Goal: Connect with others: Connect with others

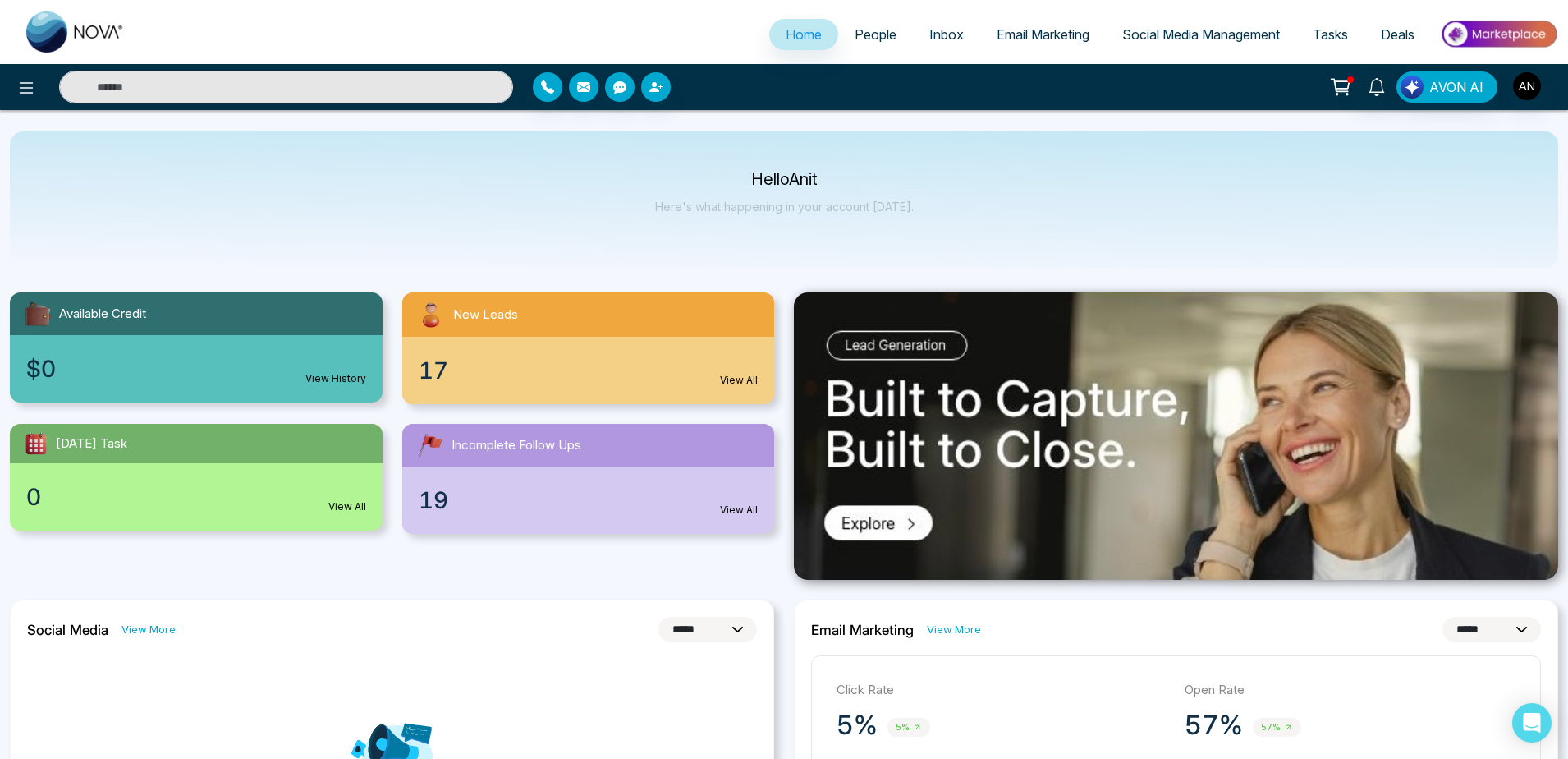
select select "*"
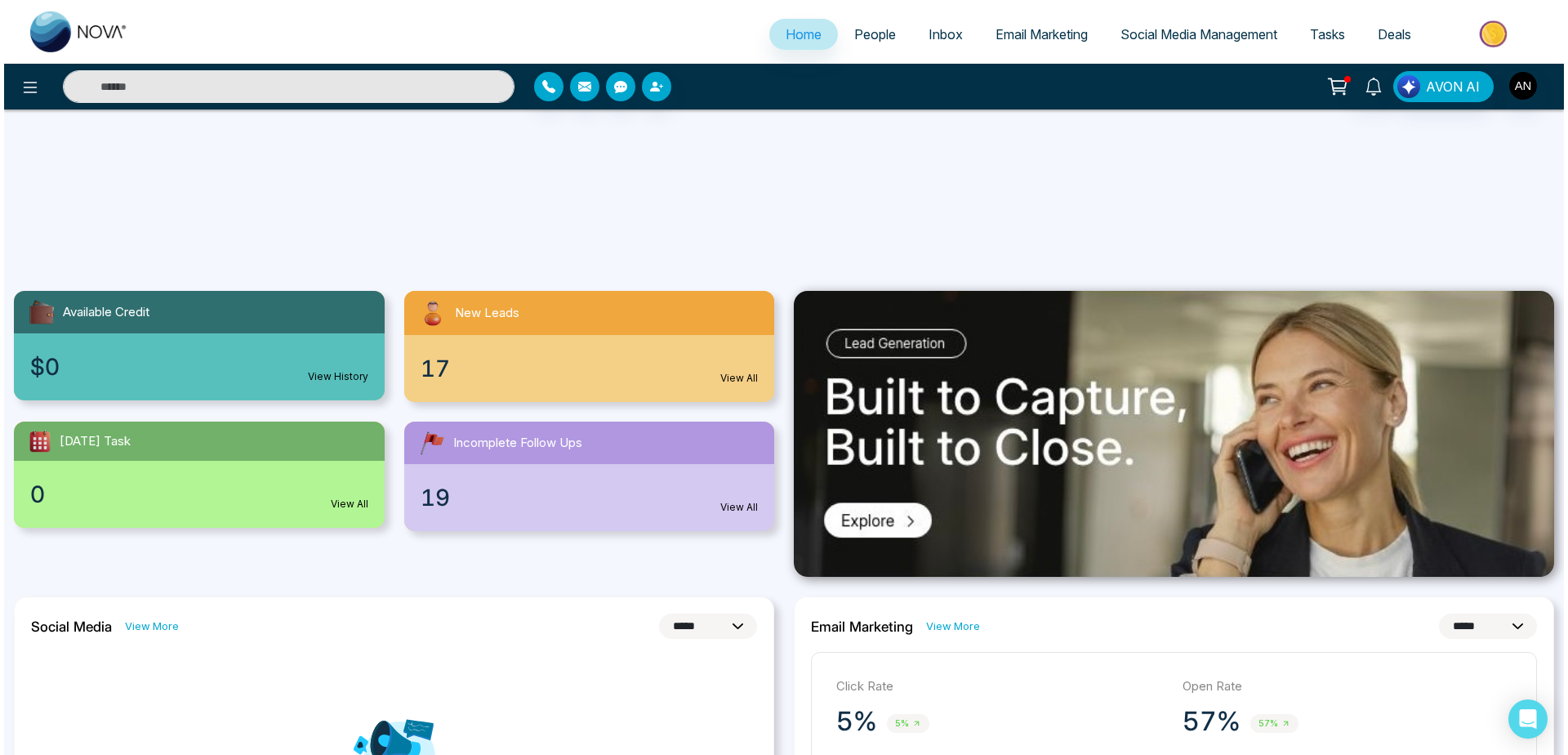
scroll to position [270, 0]
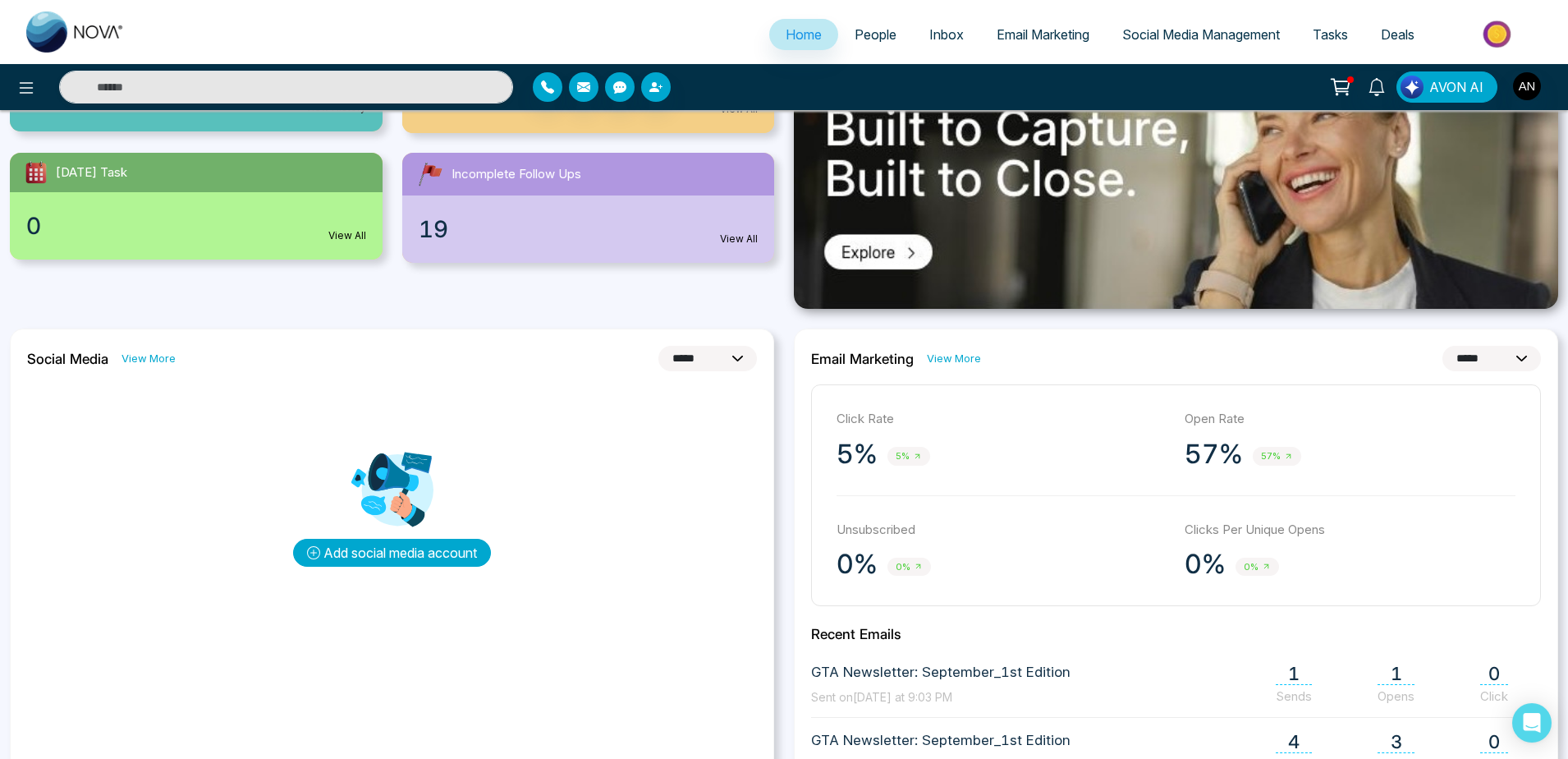
click at [430, 556] on button "Add social media account" at bounding box center [392, 552] width 197 height 28
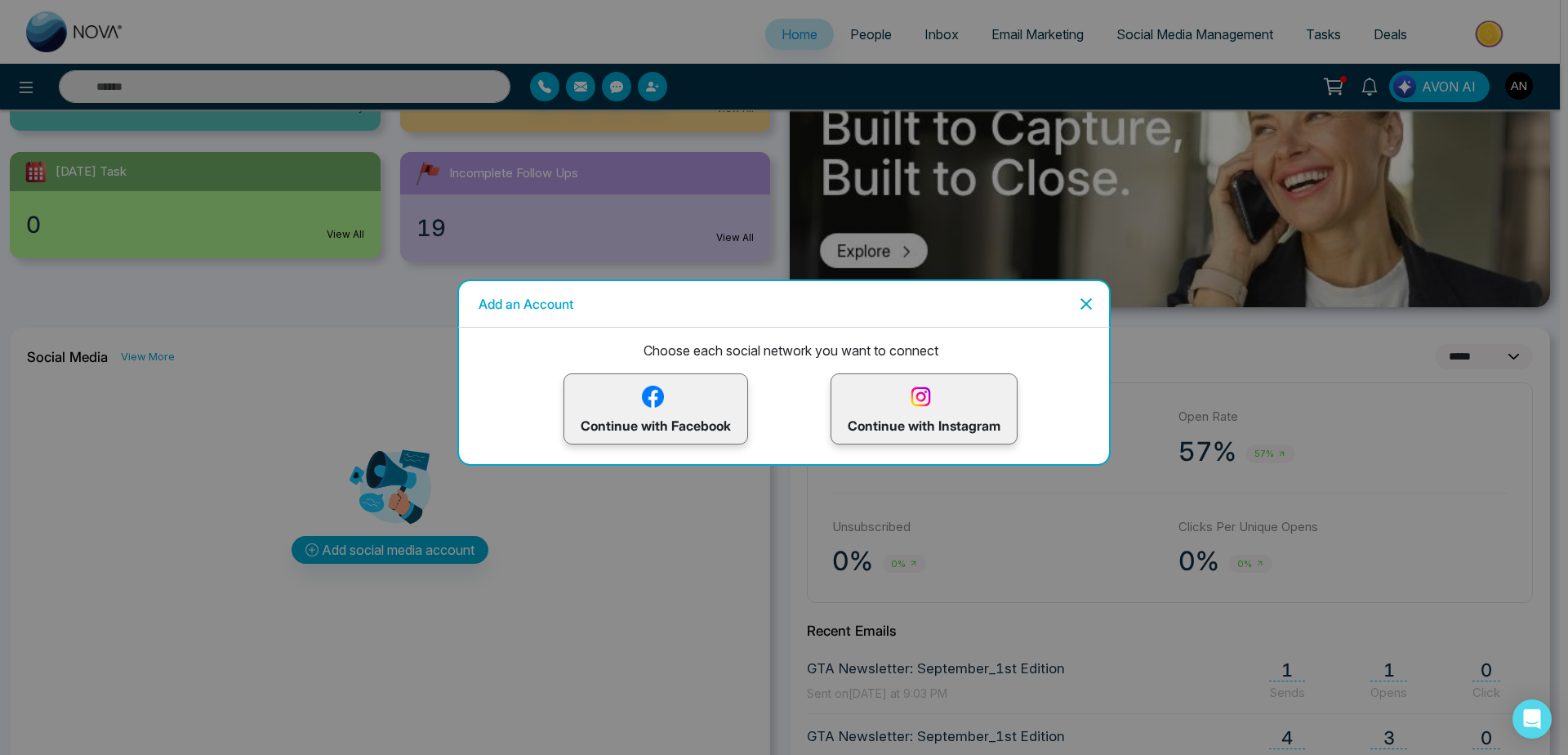
click at [917, 409] on img at bounding box center [921, 396] width 29 height 29
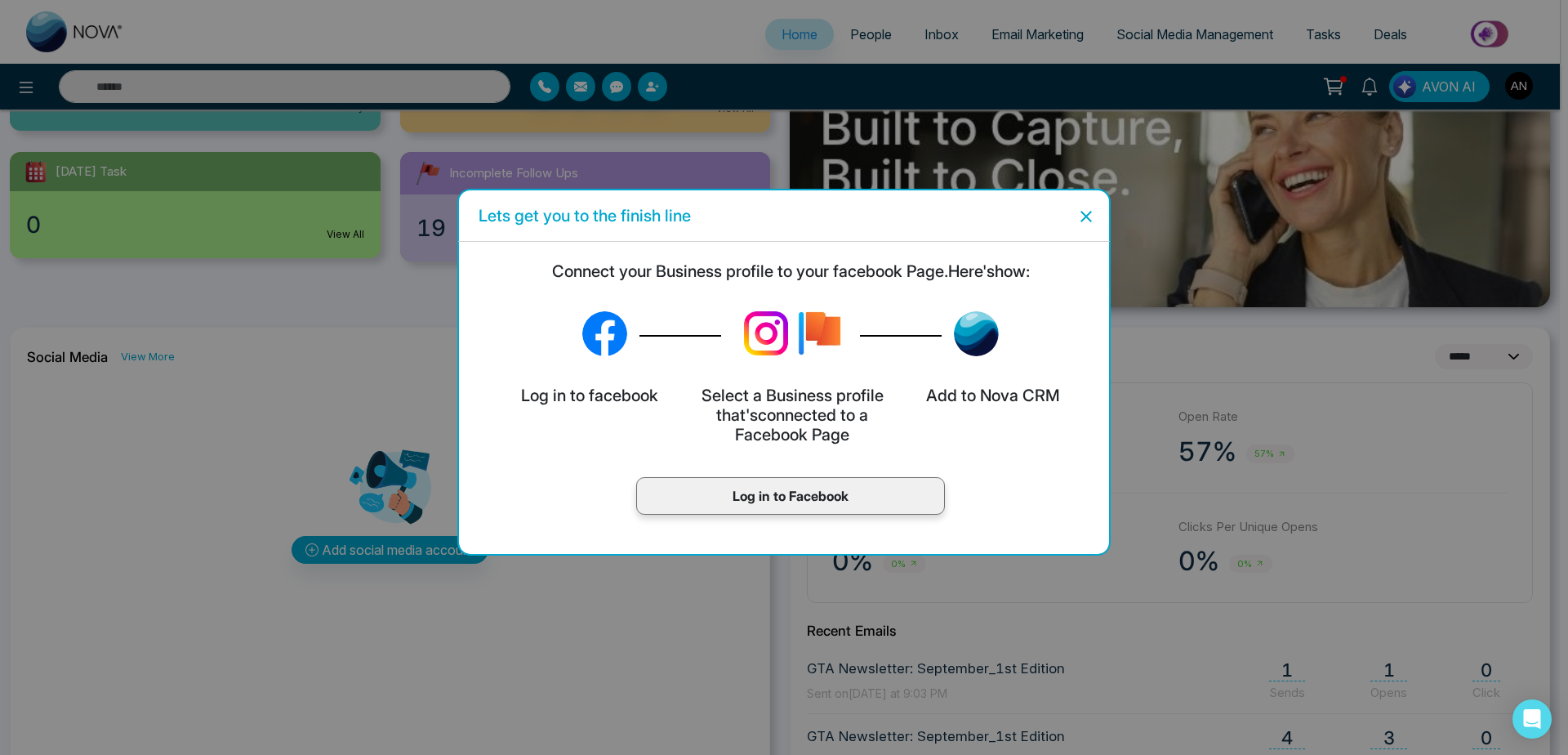
click at [808, 492] on p "Log in to Facebook" at bounding box center [790, 495] width 274 height 19
click at [519, 279] on h5 "Connect your Business profile to your facebook Page. Here's how:" at bounding box center [790, 270] width 637 height 19
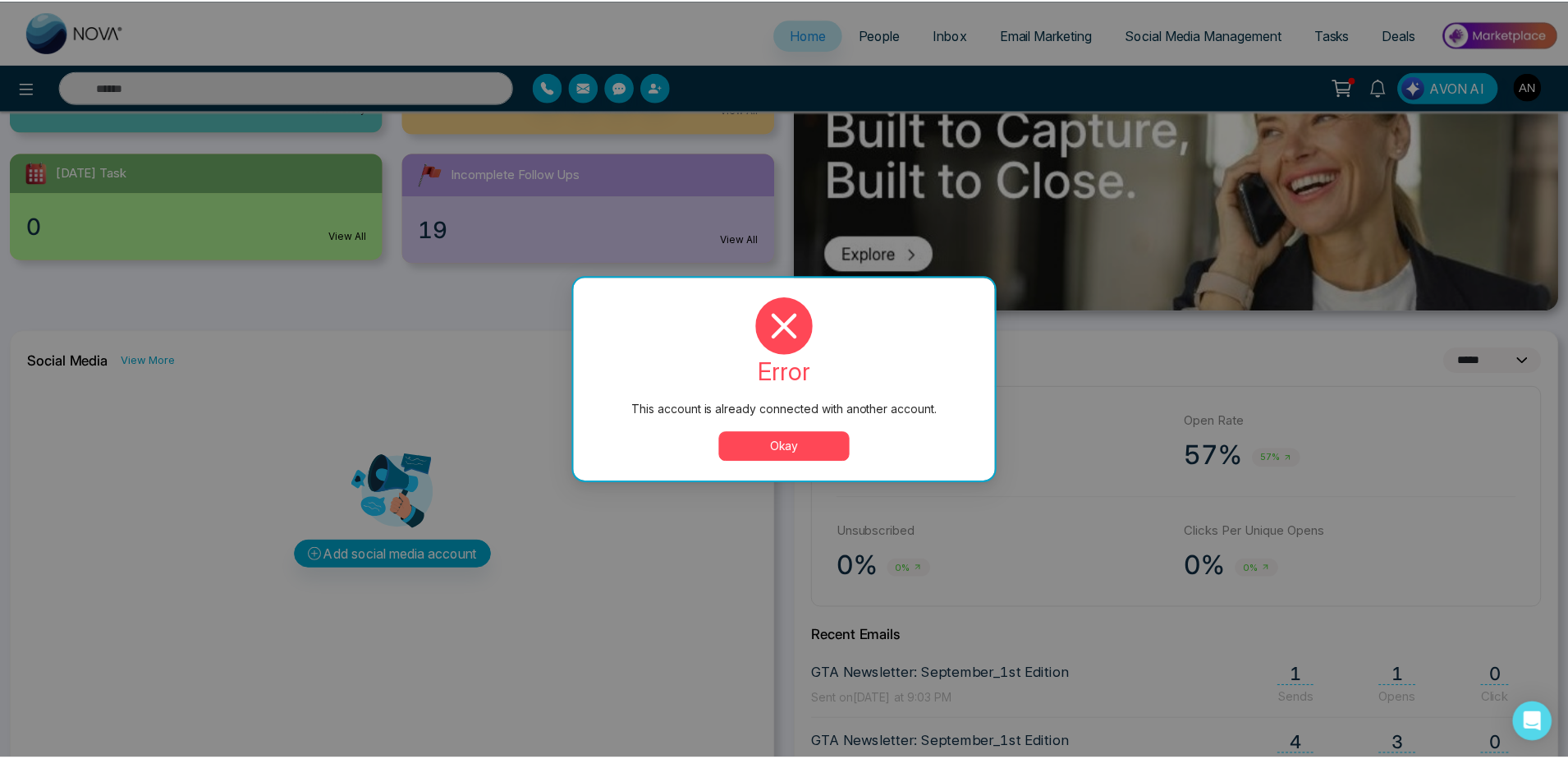
scroll to position [0, 0]
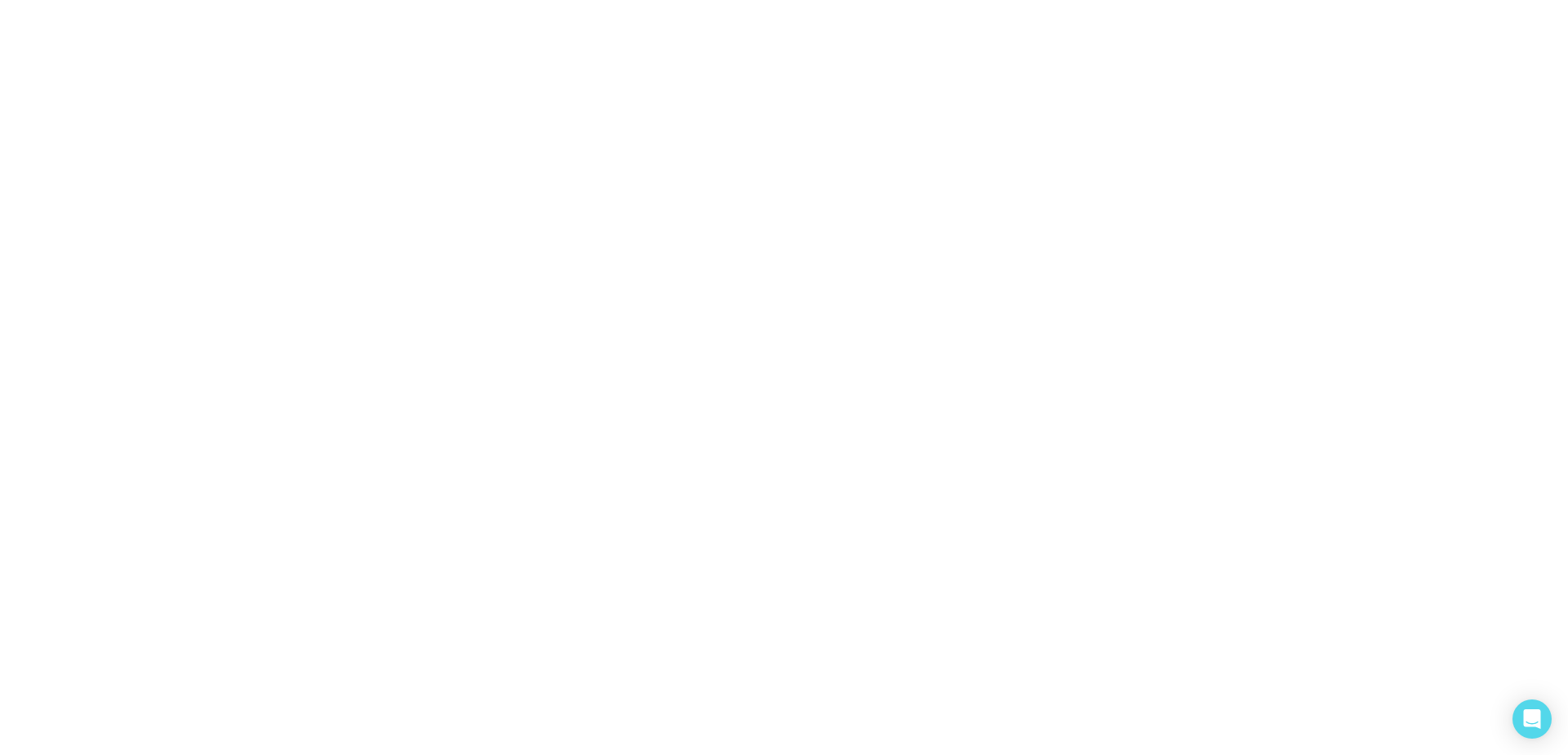
click at [800, 440] on body at bounding box center [784, 377] width 1568 height 755
click at [797, 447] on body at bounding box center [784, 377] width 1568 height 755
click at [802, 439] on body at bounding box center [784, 377] width 1568 height 755
select select "*"
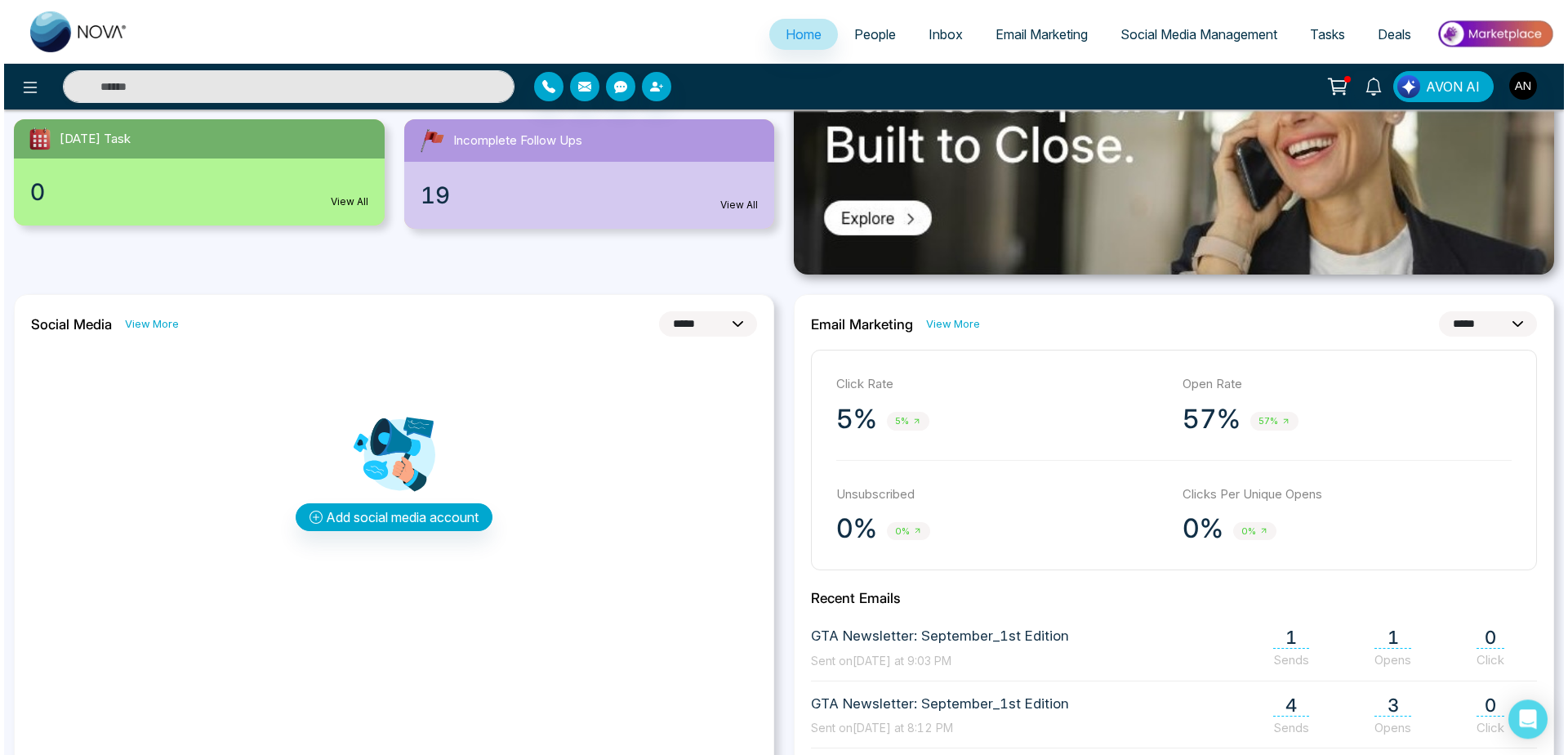
scroll to position [304, 0]
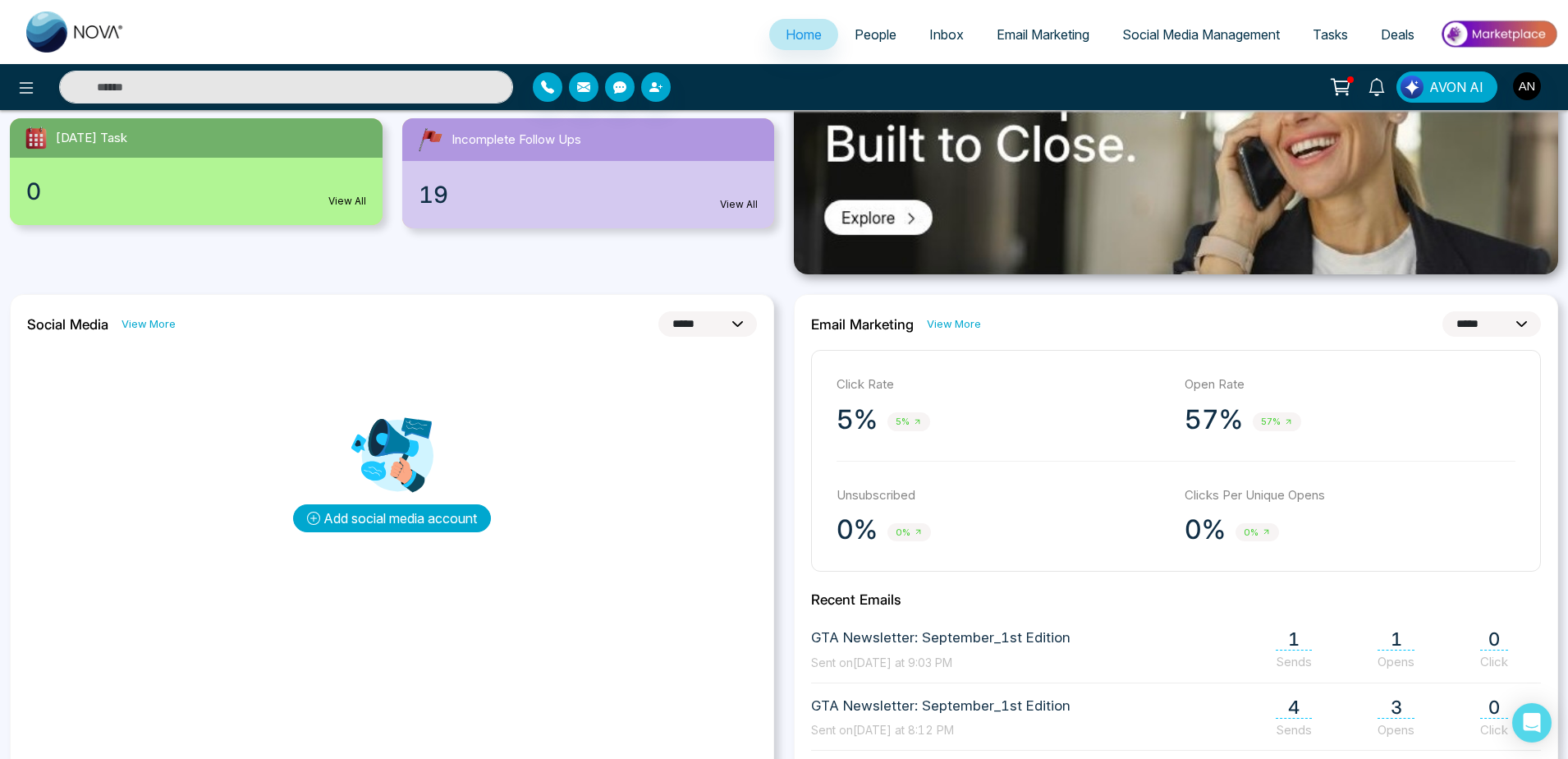
click at [408, 517] on button "Add social media account" at bounding box center [392, 518] width 197 height 28
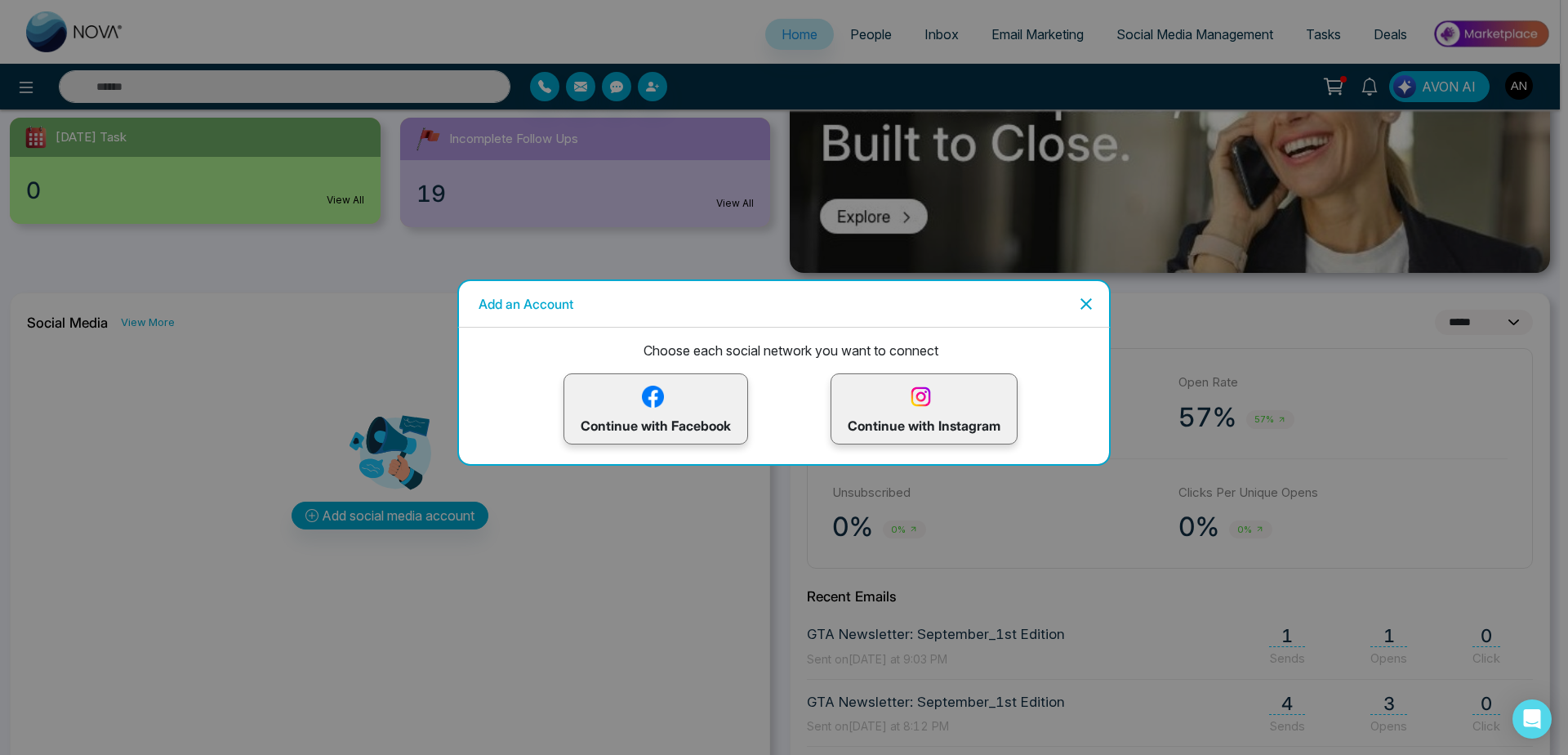
click at [907, 393] on img at bounding box center [921, 396] width 29 height 29
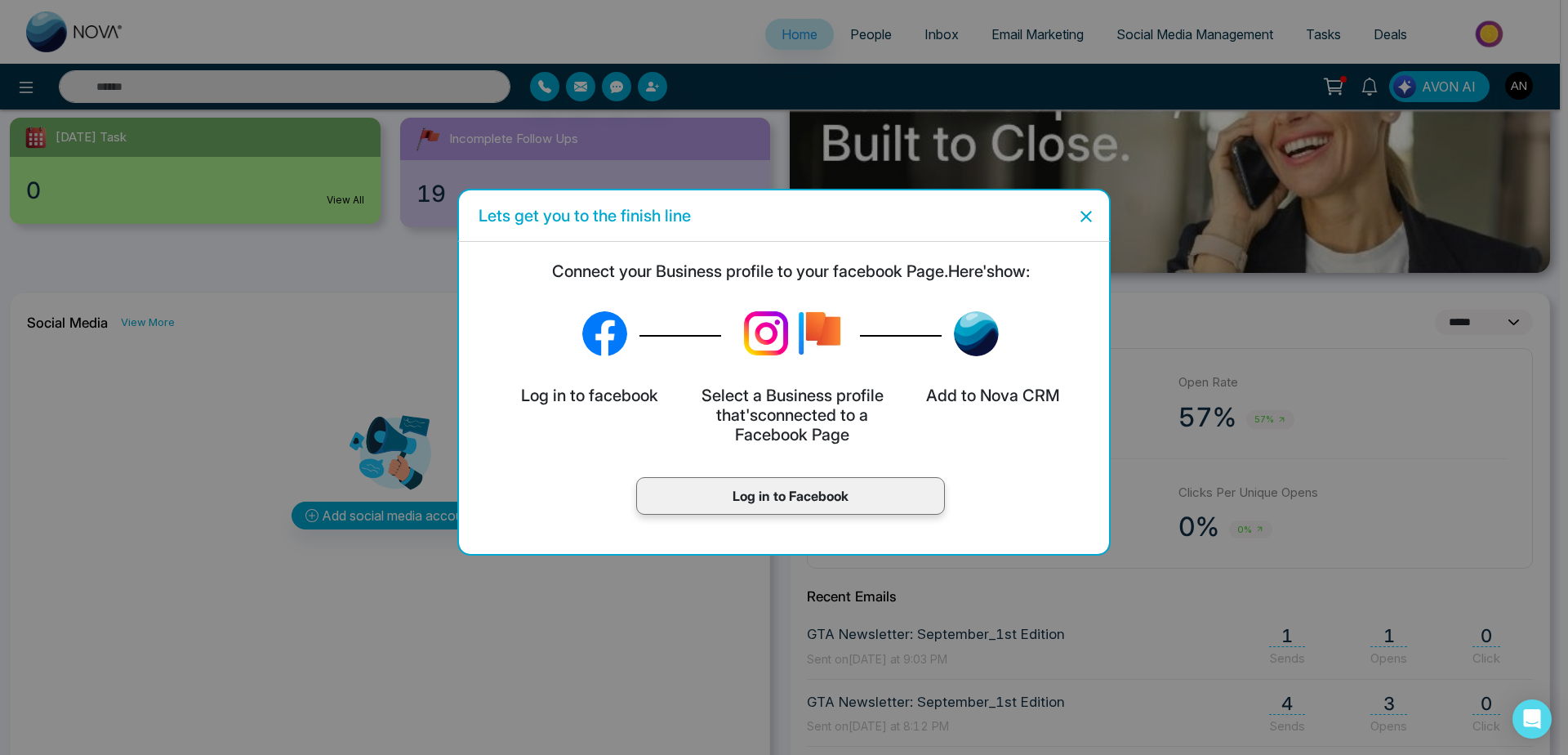
click at [828, 492] on p "Log in to Facebook" at bounding box center [790, 495] width 274 height 19
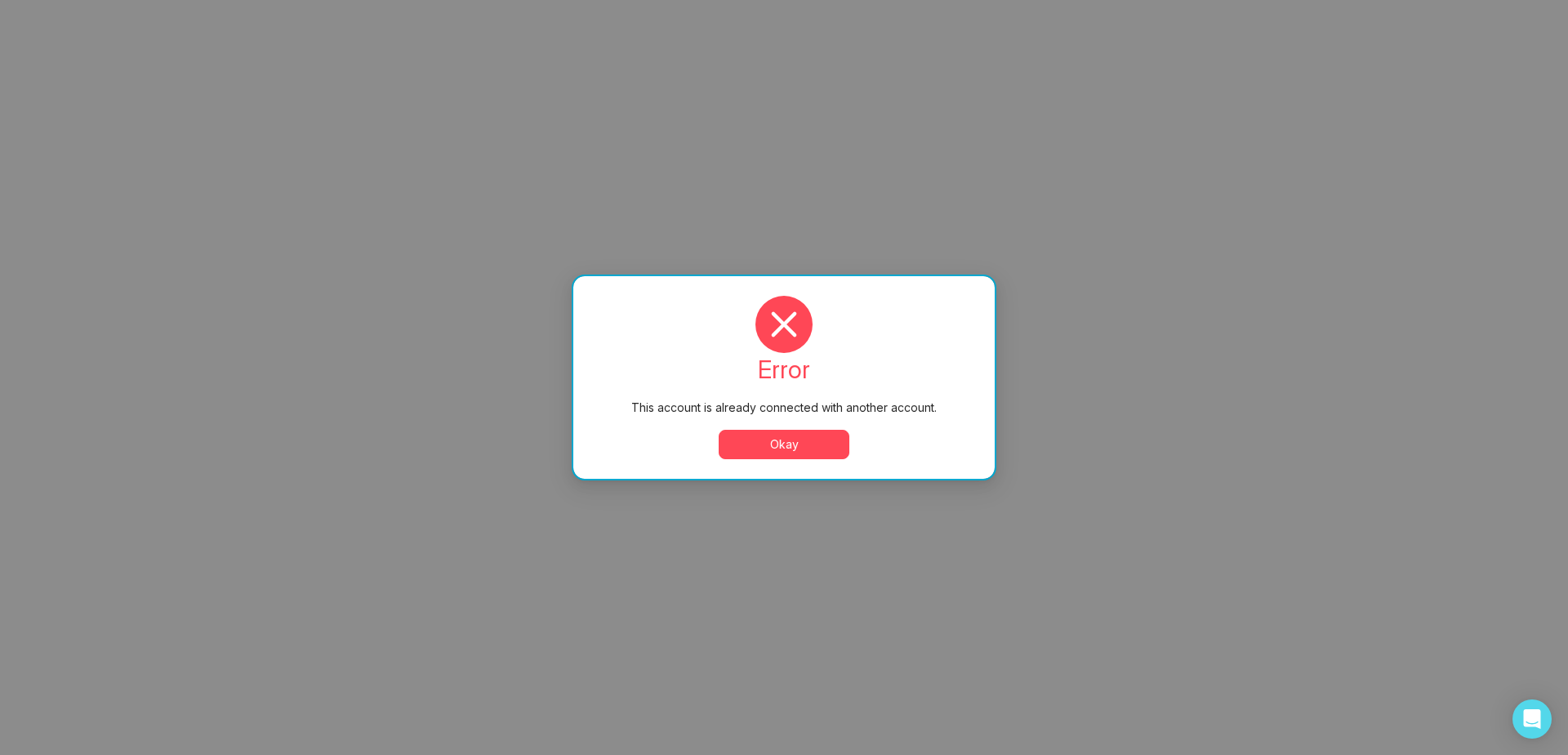
scroll to position [0, 0]
click at [802, 450] on button "Okay" at bounding box center [784, 444] width 131 height 29
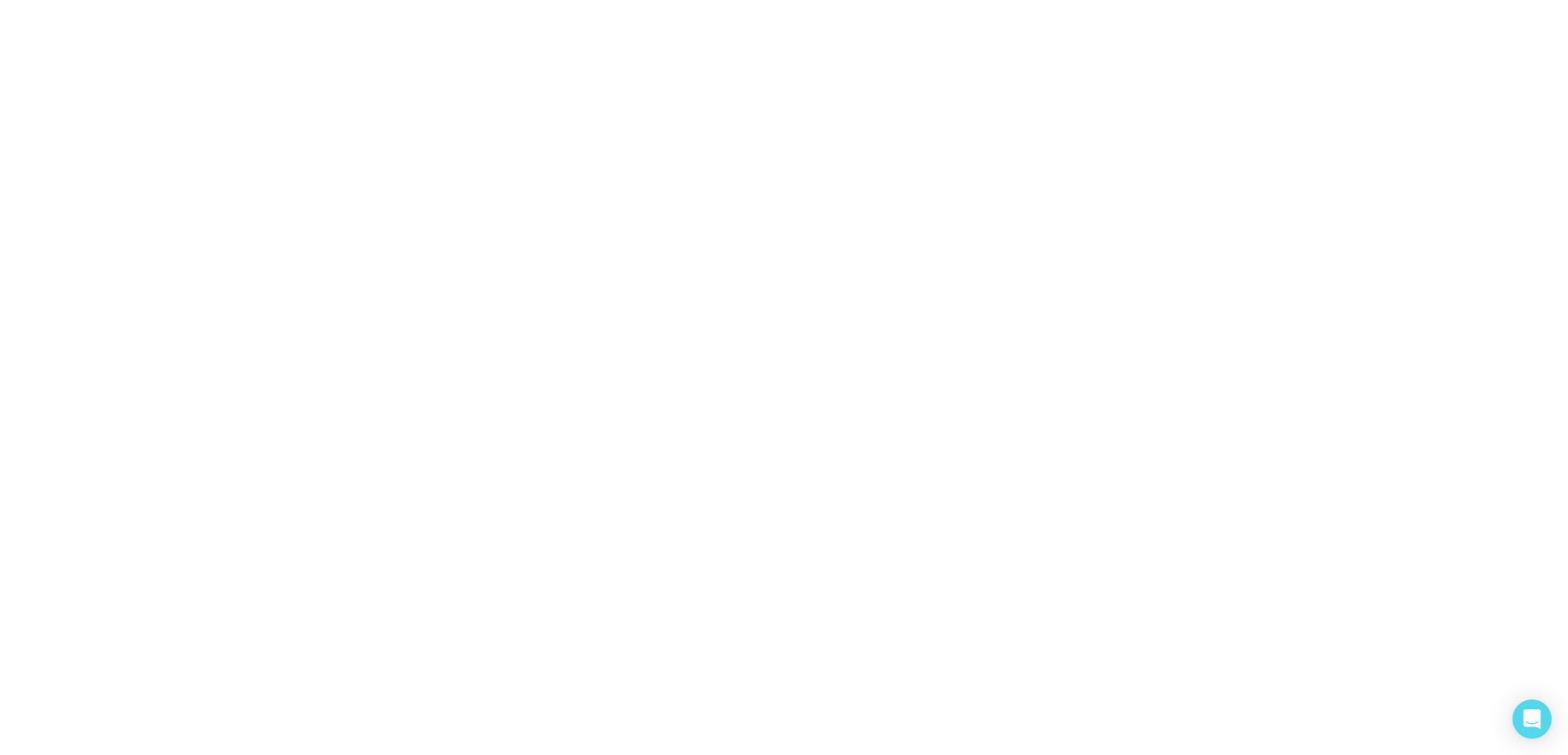
select select "*"
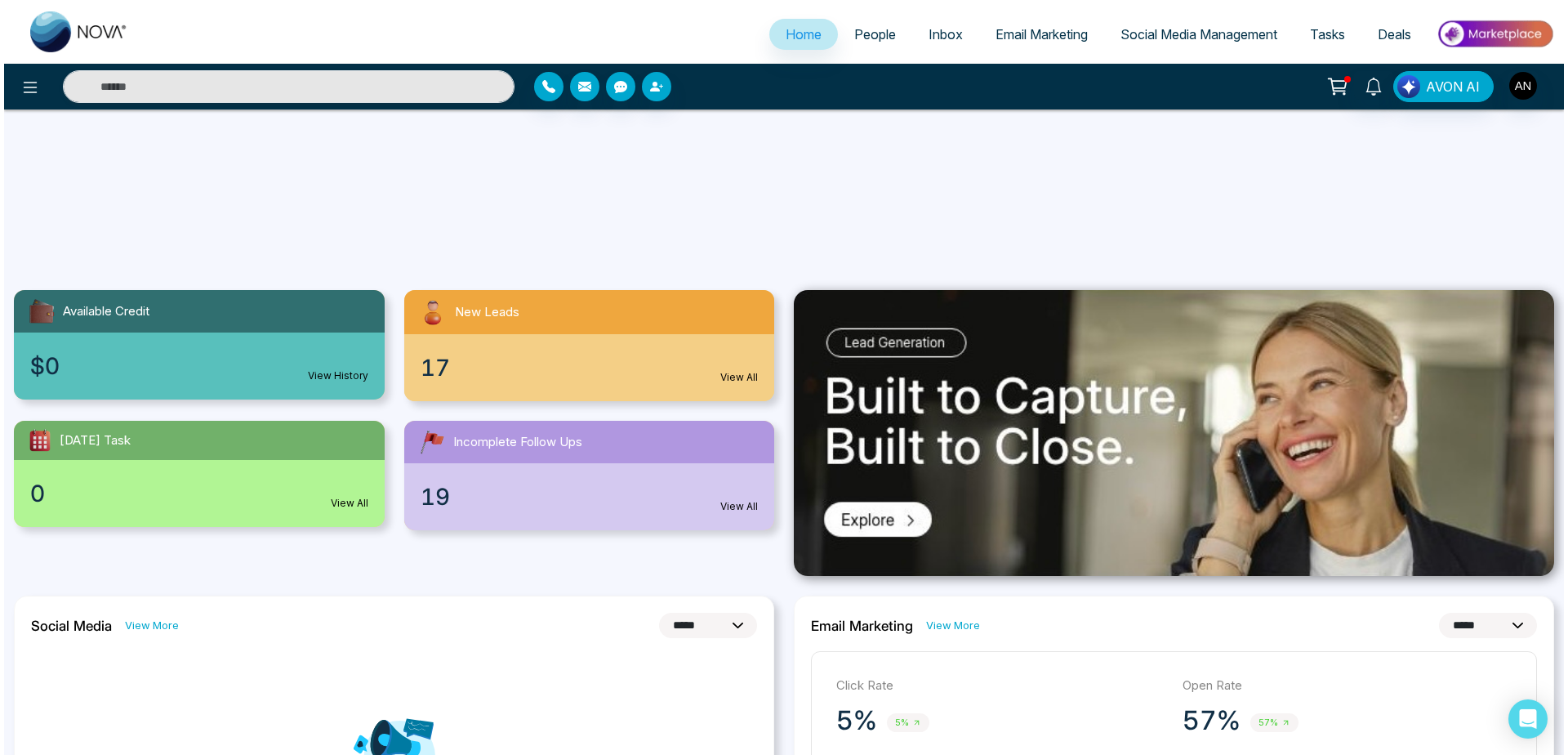
scroll to position [252, 0]
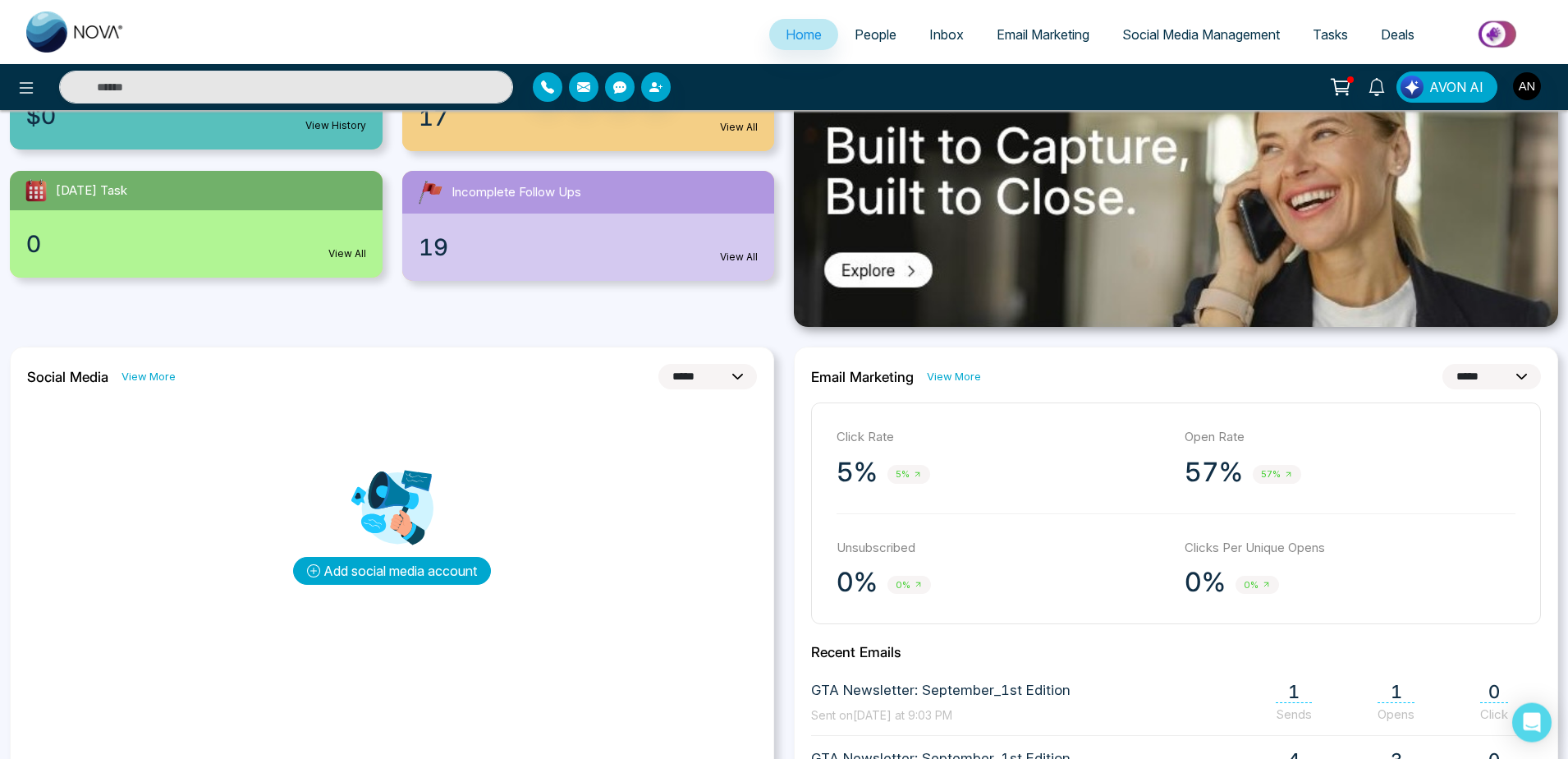
click at [414, 578] on button "Add social media account" at bounding box center [392, 571] width 197 height 28
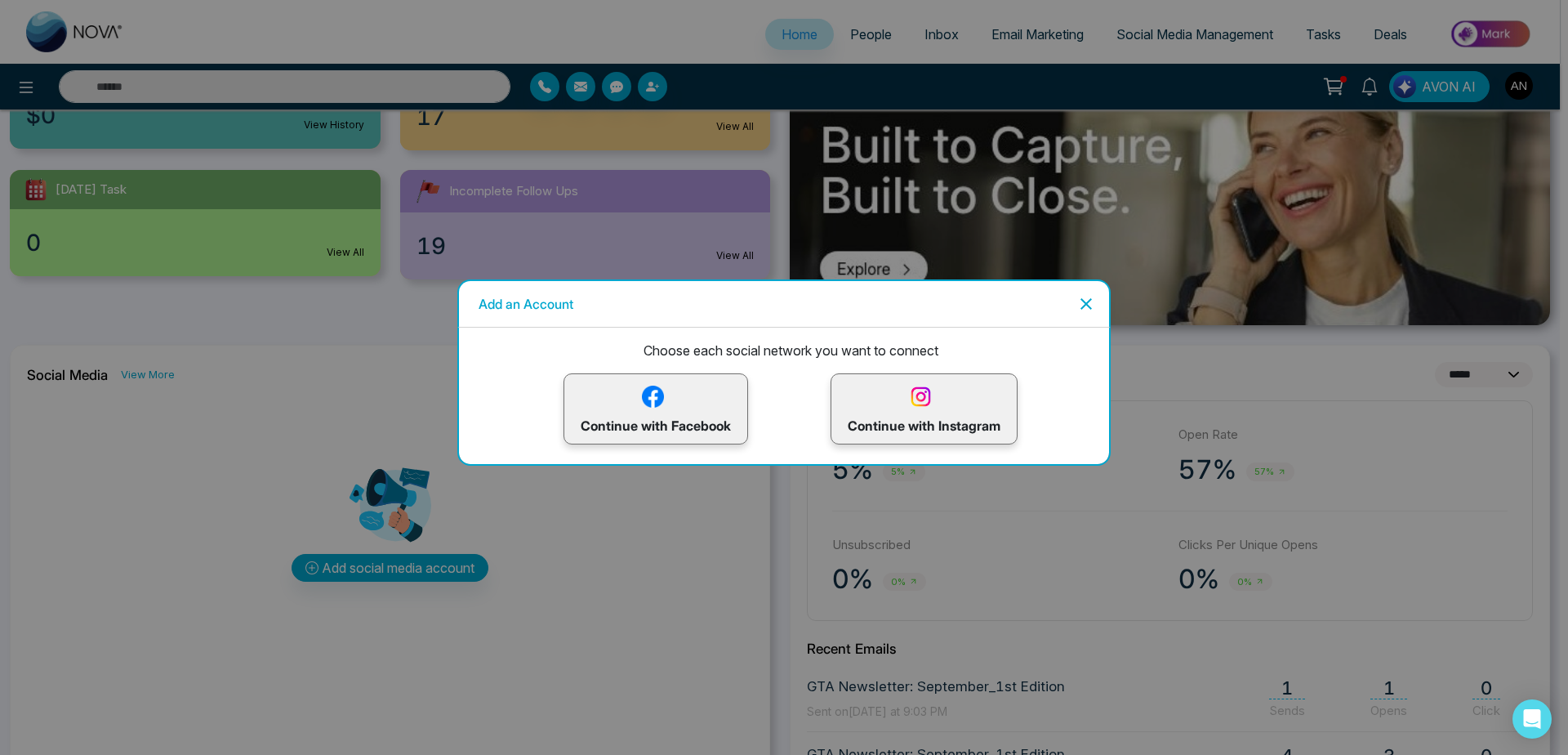
click at [699, 423] on p "Continue with Facebook" at bounding box center [656, 408] width 150 height 53
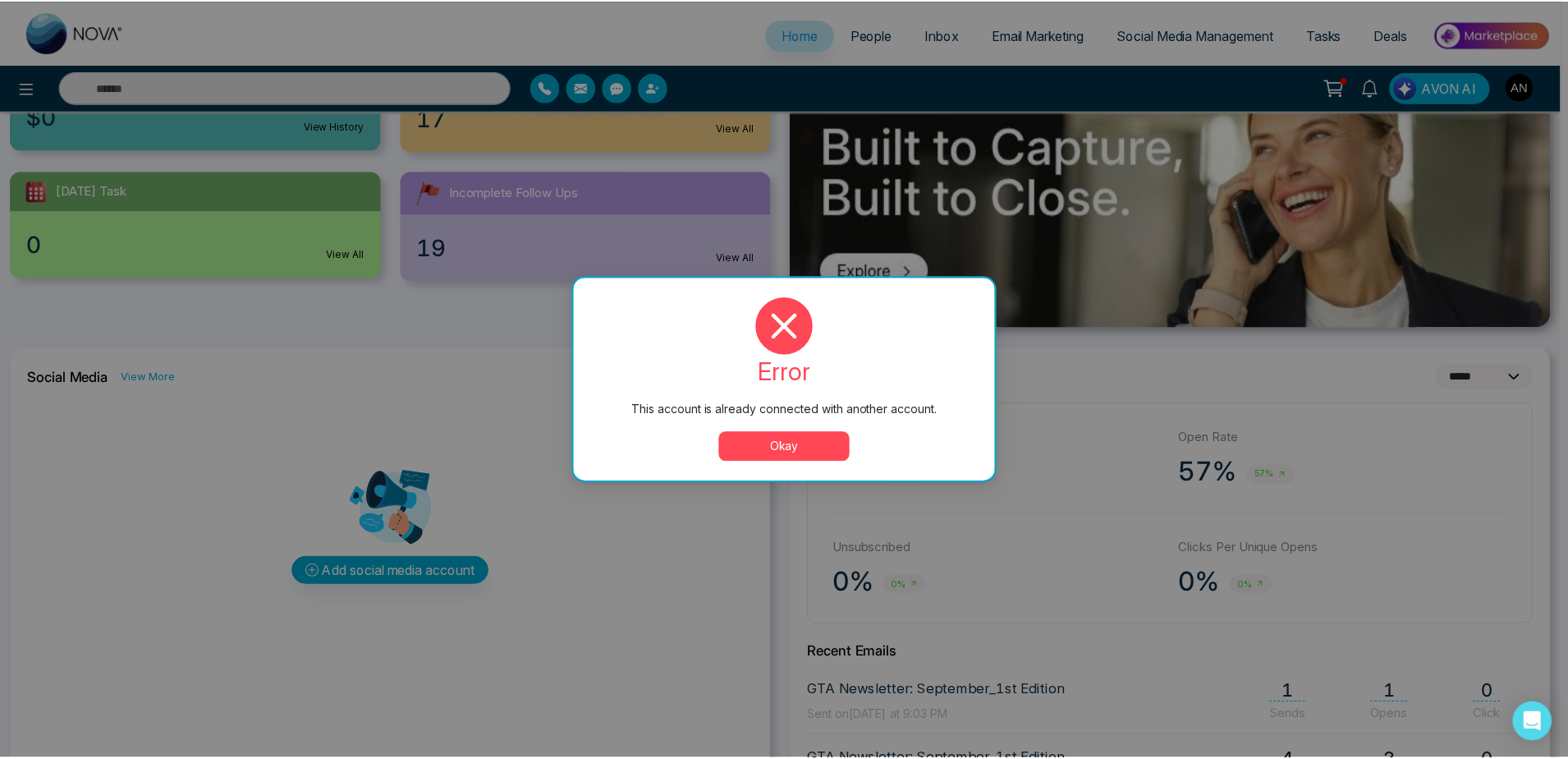
scroll to position [0, 0]
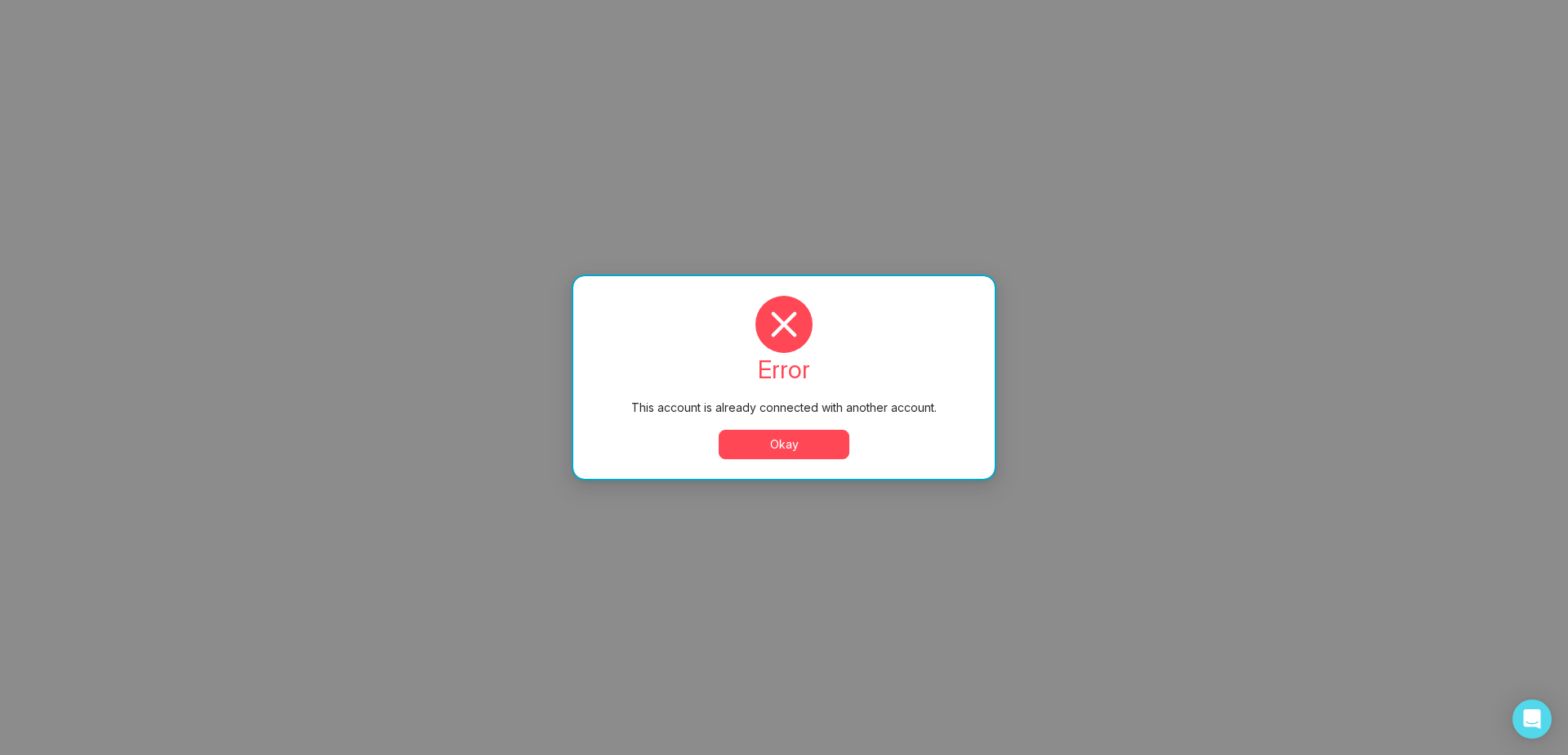
click at [795, 453] on button "Okay" at bounding box center [784, 444] width 131 height 29
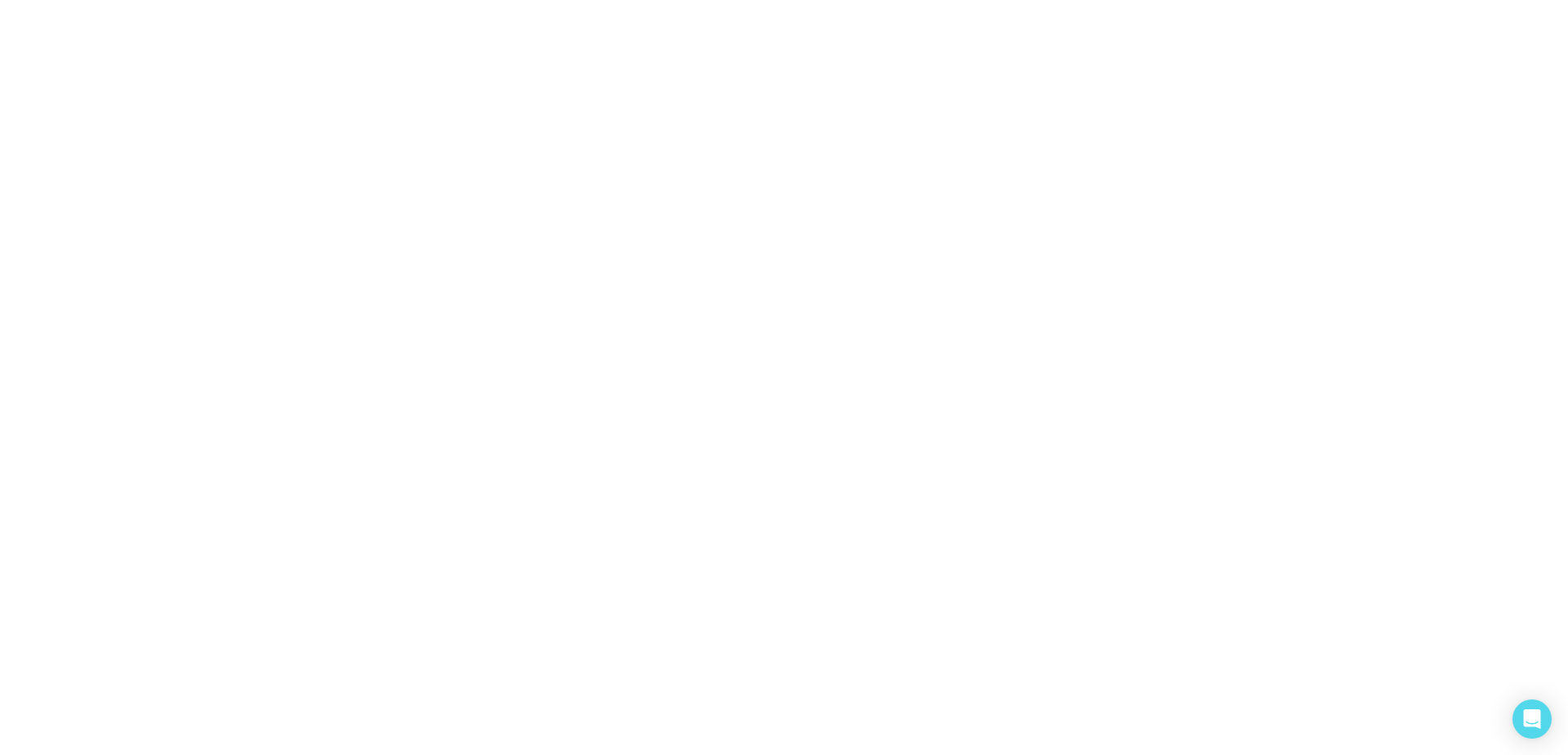
select select "*"
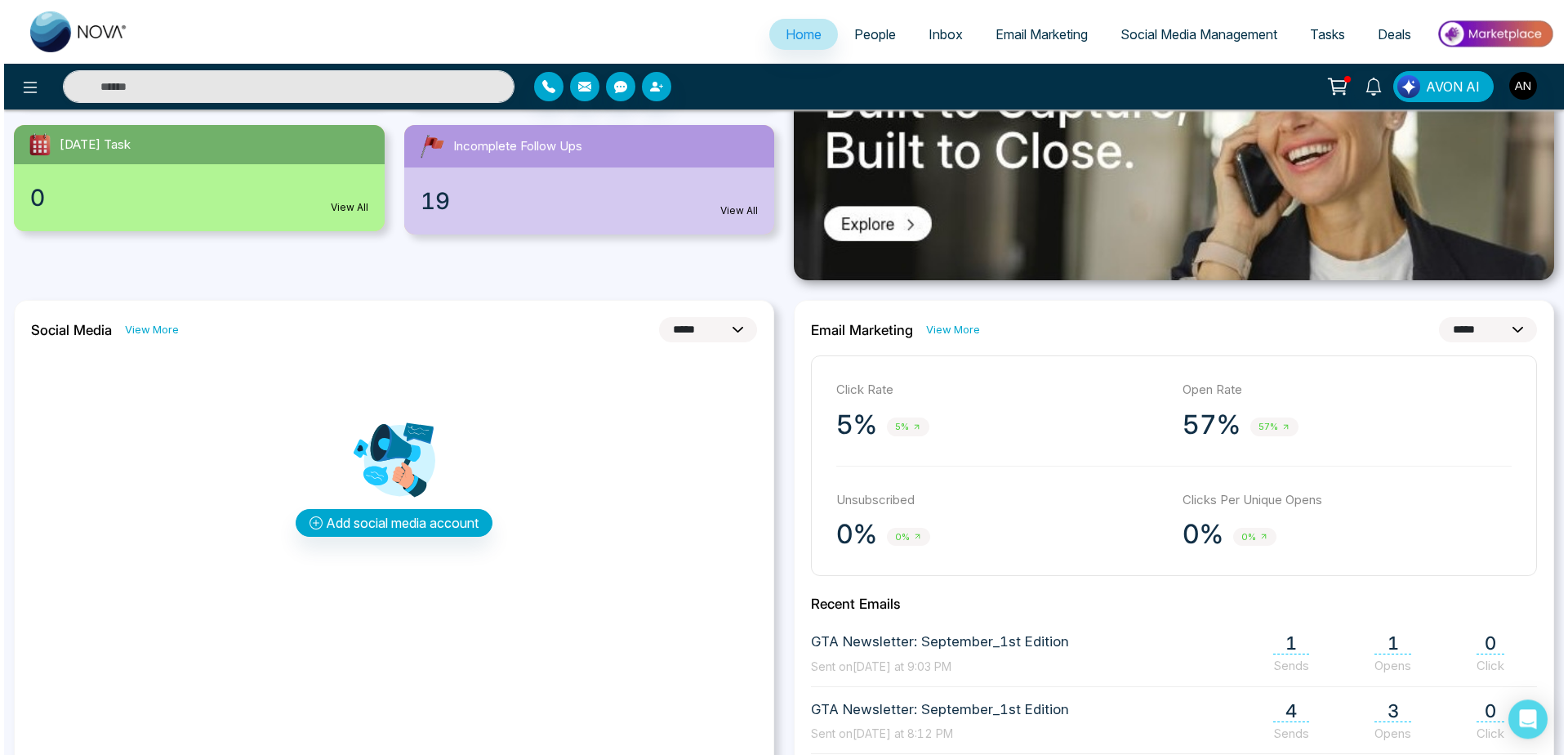
scroll to position [301, 0]
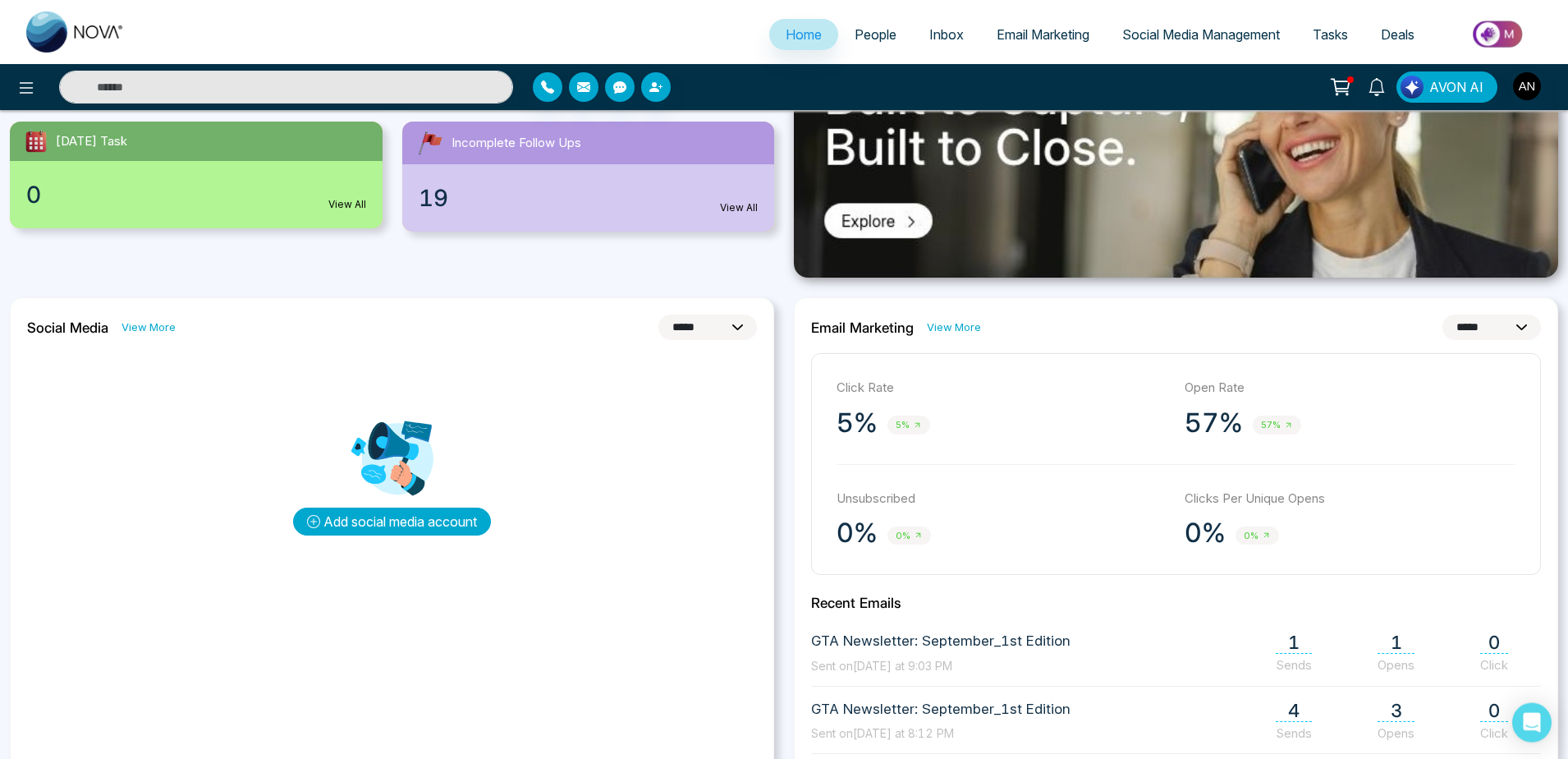
click at [464, 531] on button "Add social media account" at bounding box center [392, 521] width 197 height 28
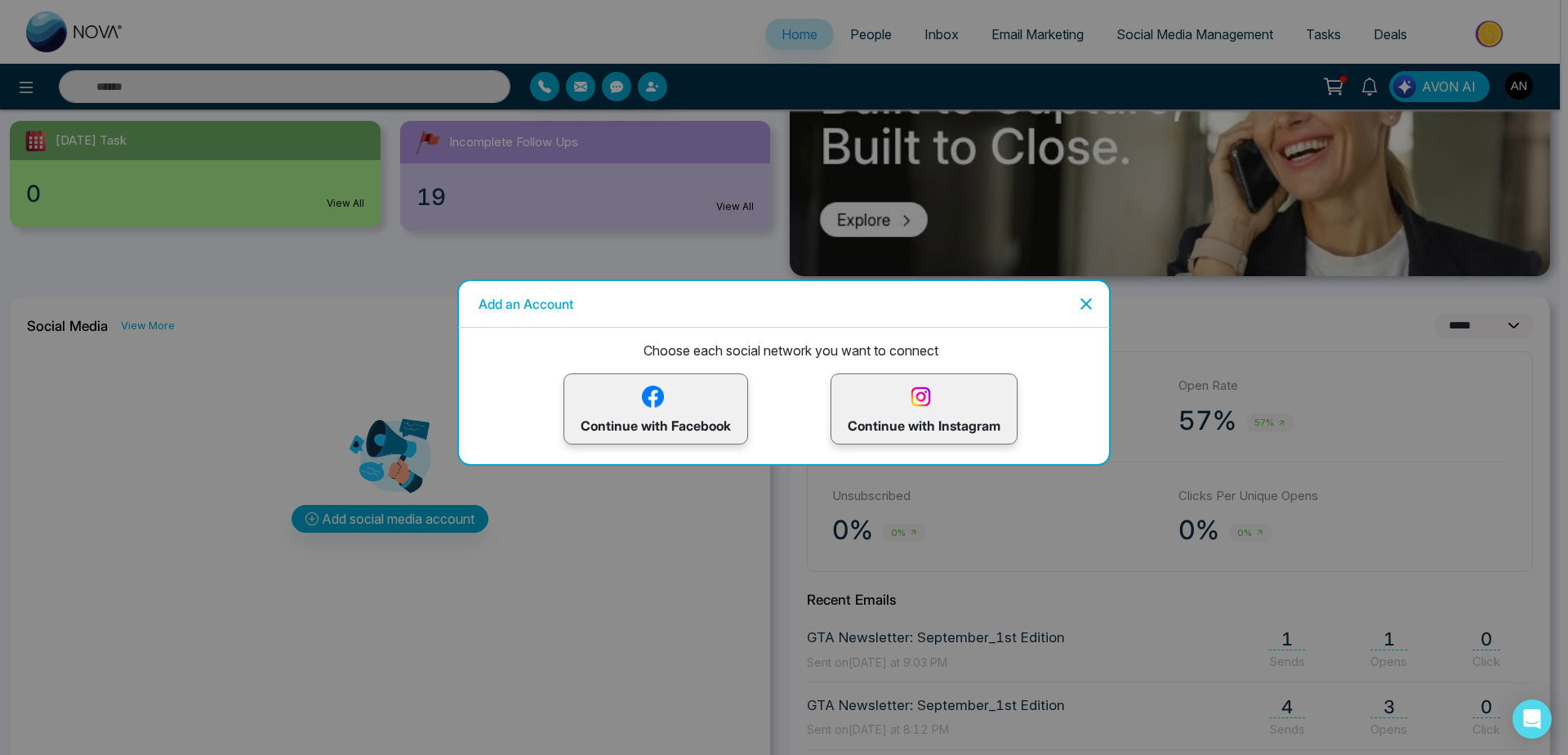
click at [917, 408] on img at bounding box center [921, 396] width 29 height 29
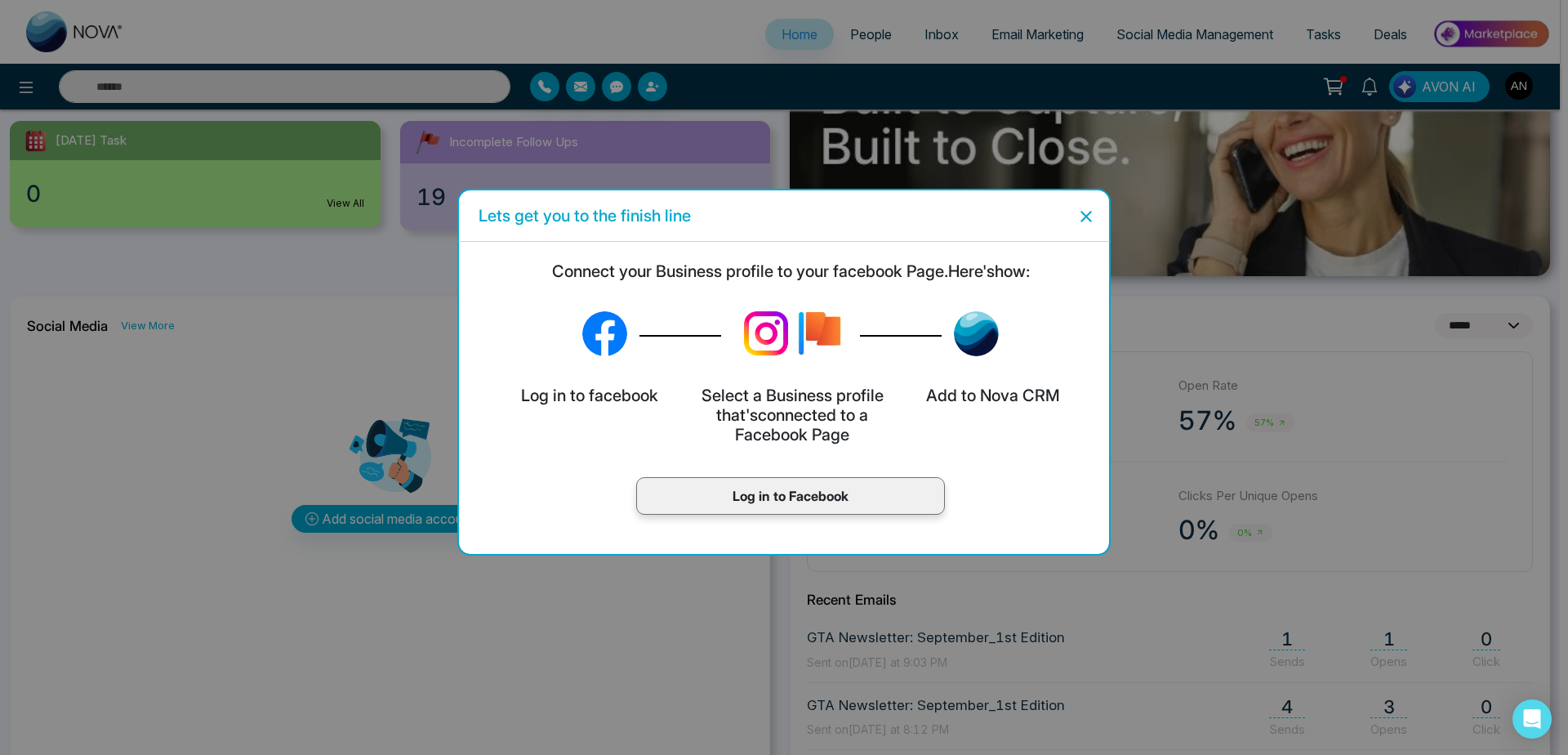
click at [871, 495] on p "Log in to Facebook" at bounding box center [790, 495] width 274 height 19
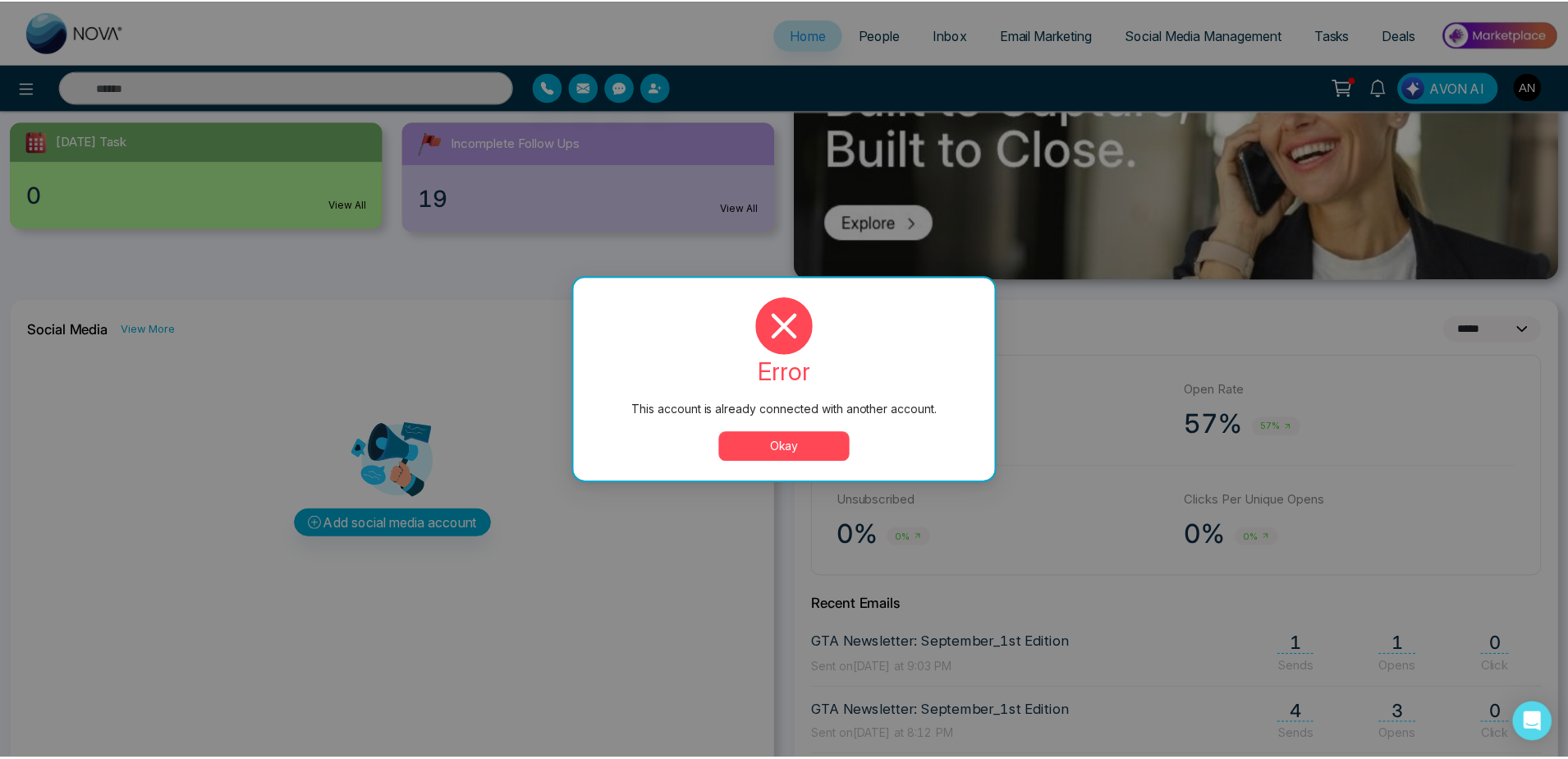
scroll to position [0, 0]
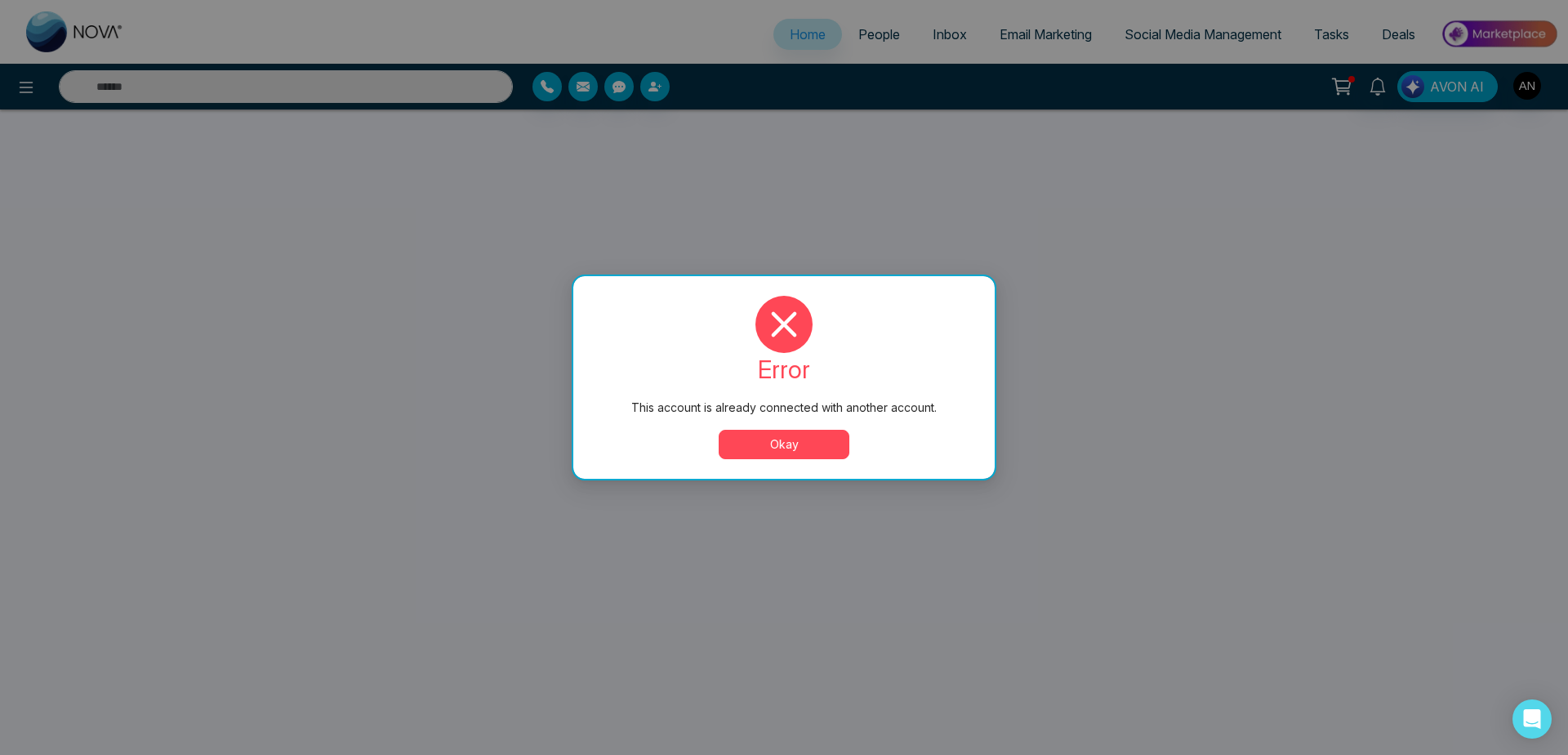
select select "*"
